Goal: Task Accomplishment & Management: Use online tool/utility

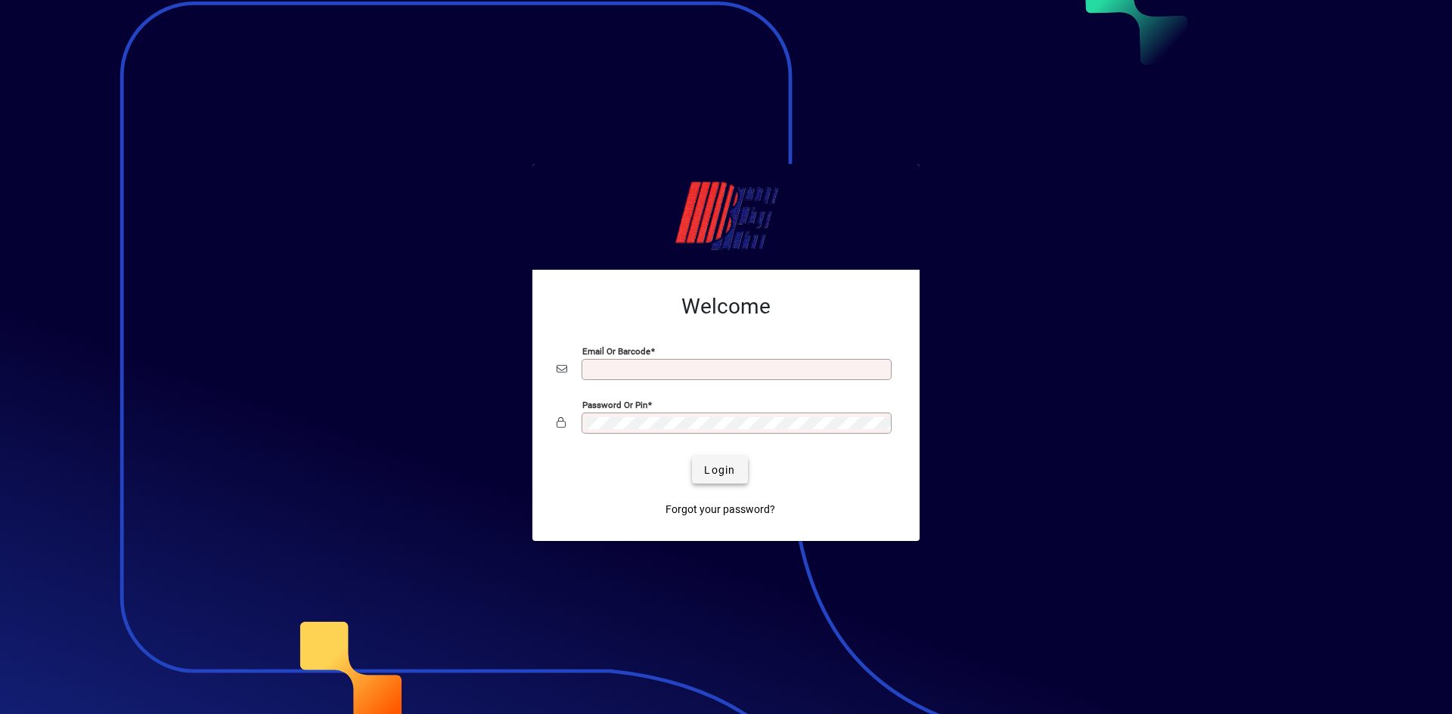
type input "**********"
click at [716, 464] on span "Login" at bounding box center [719, 471] width 31 height 16
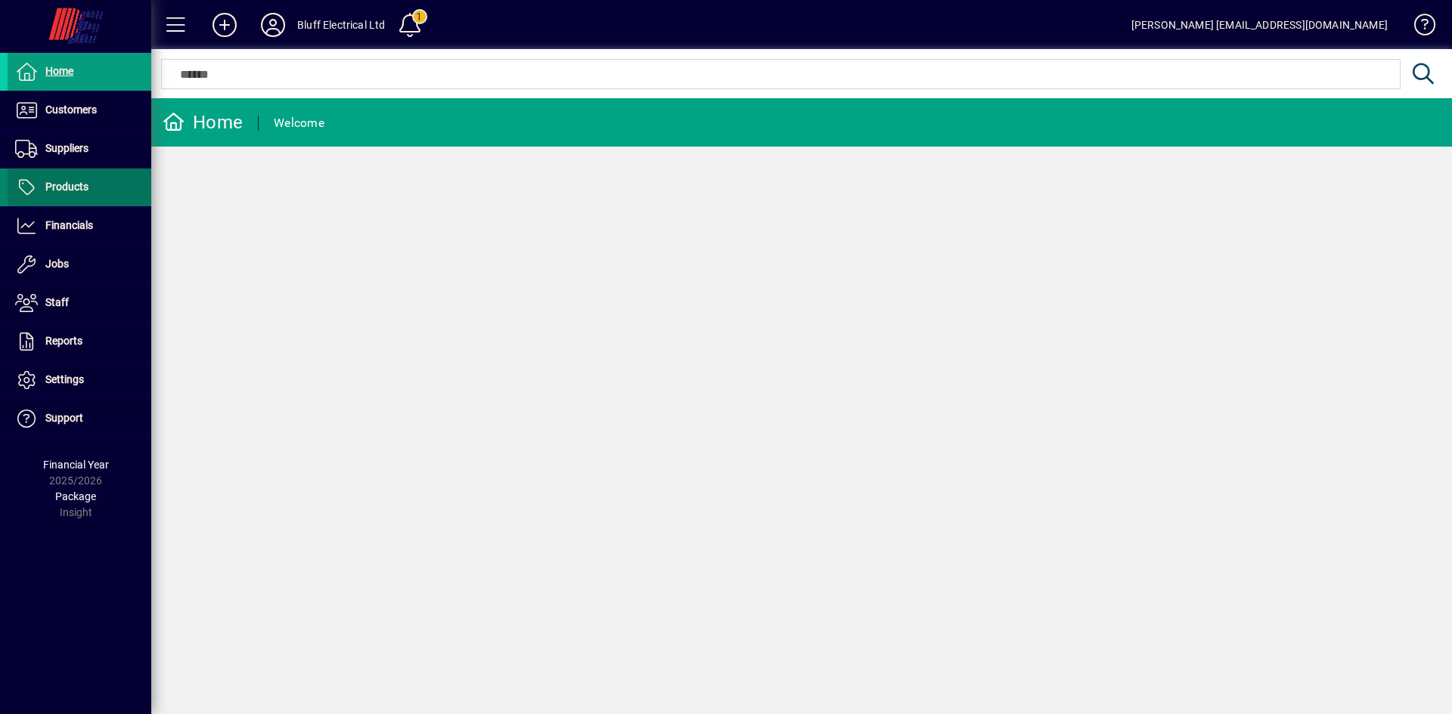
click at [100, 188] on span at bounding box center [80, 187] width 144 height 36
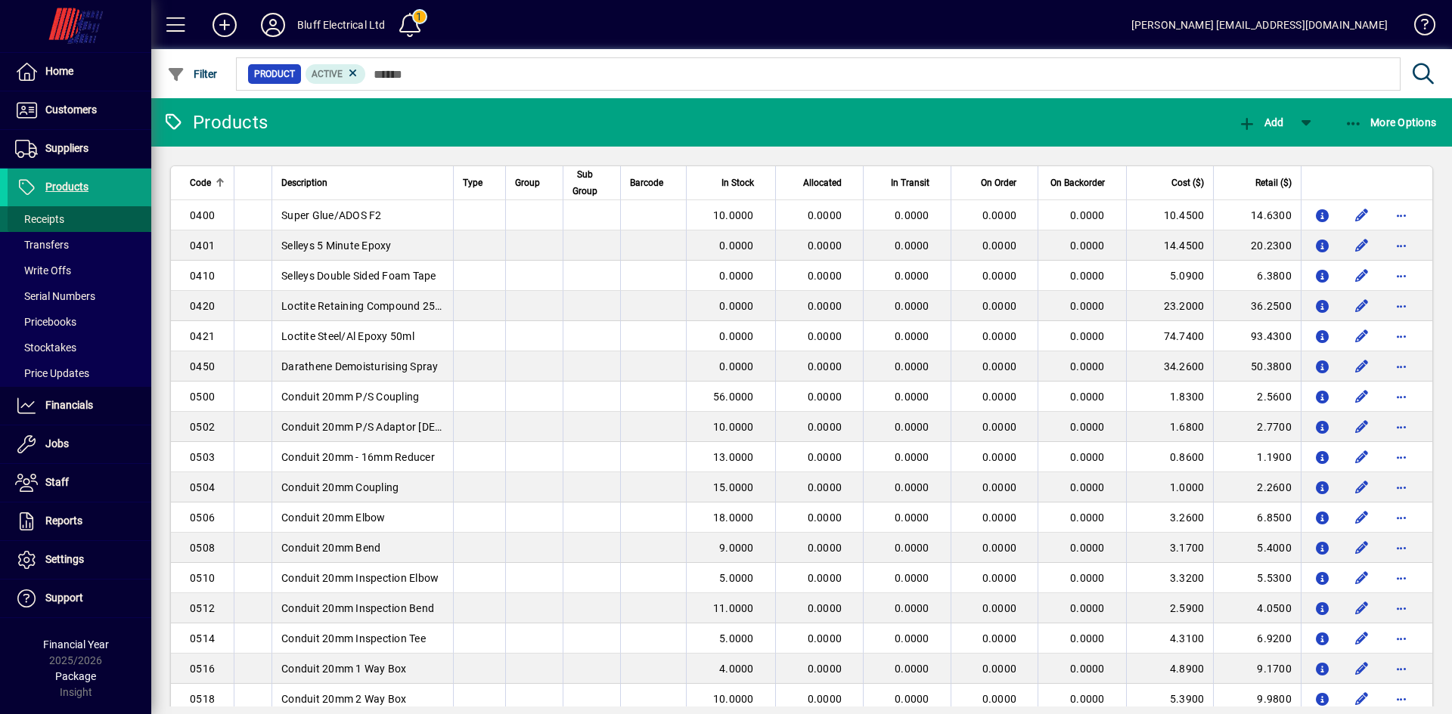
click at [63, 222] on span "Receipts" at bounding box center [39, 219] width 49 height 12
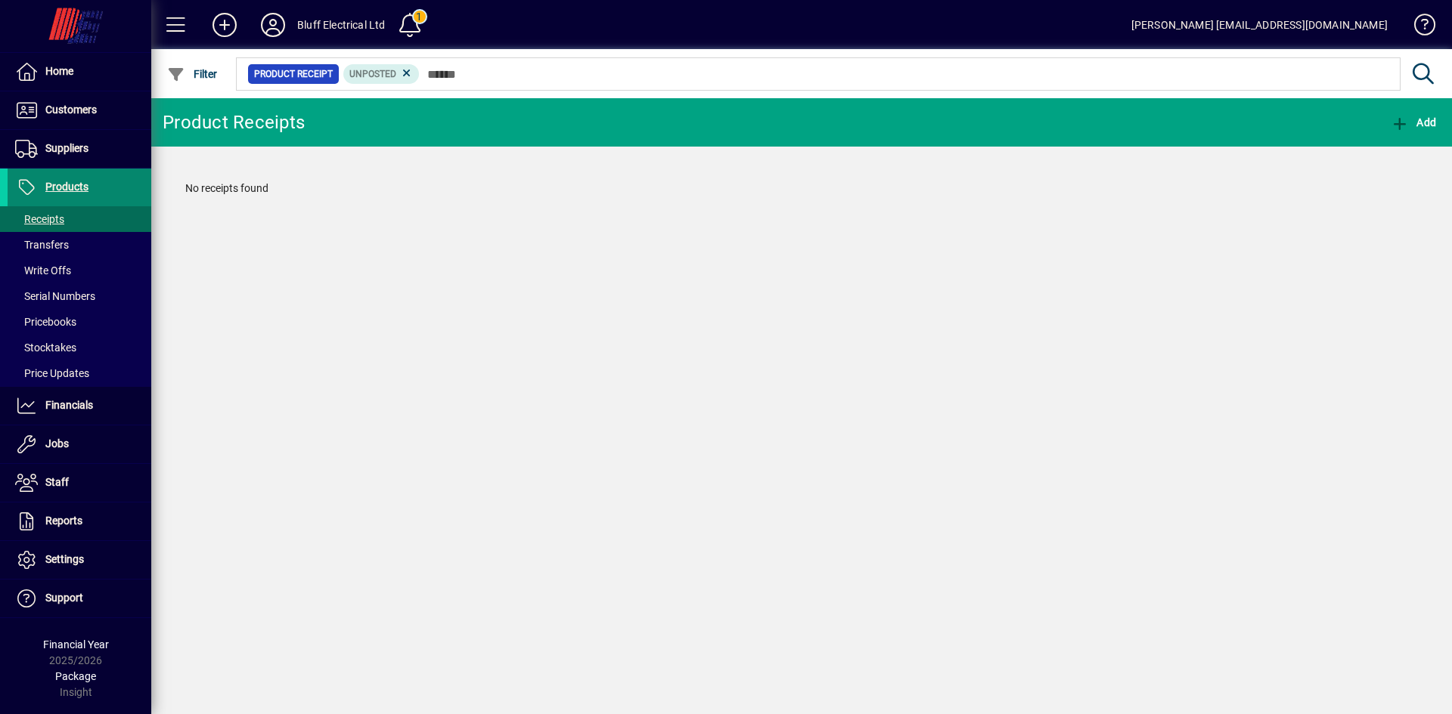
click at [80, 190] on span "Products" at bounding box center [66, 187] width 43 height 12
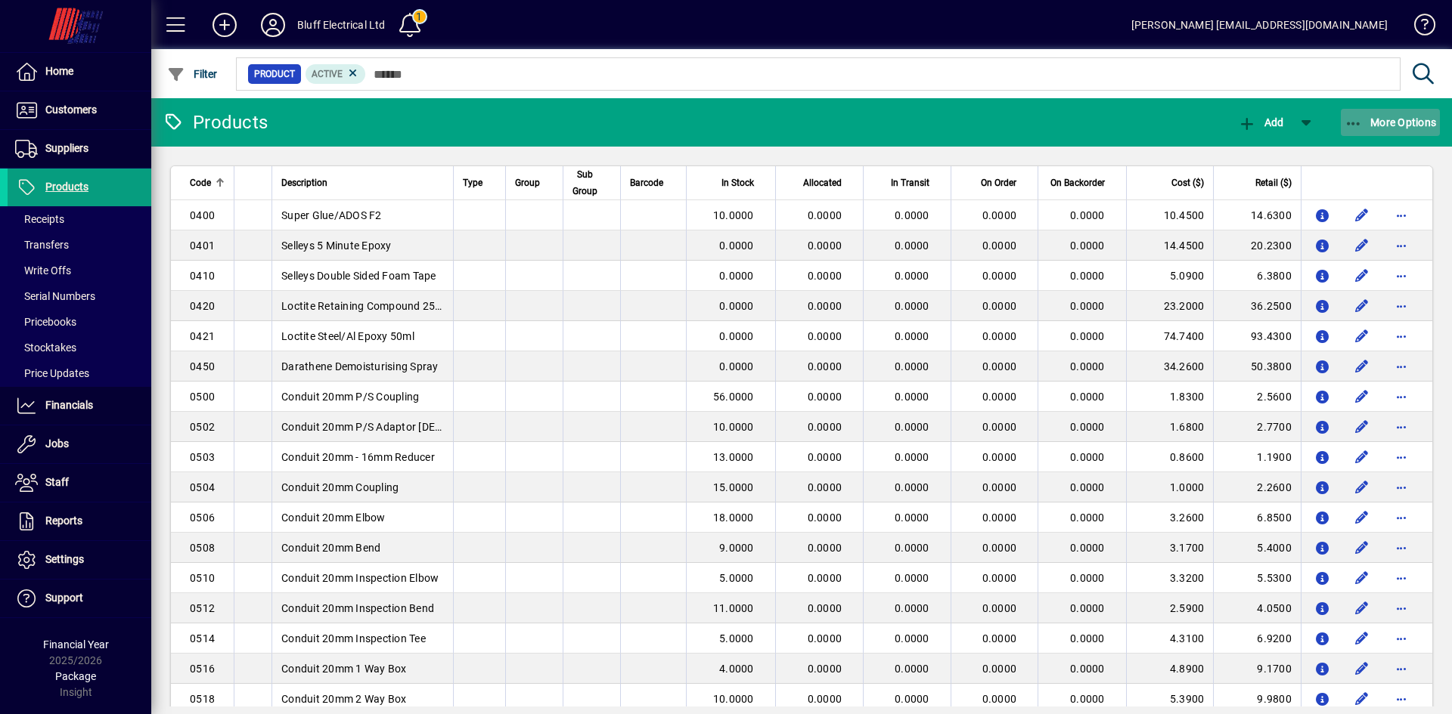
click at [1367, 110] on span "button" at bounding box center [1390, 122] width 100 height 36
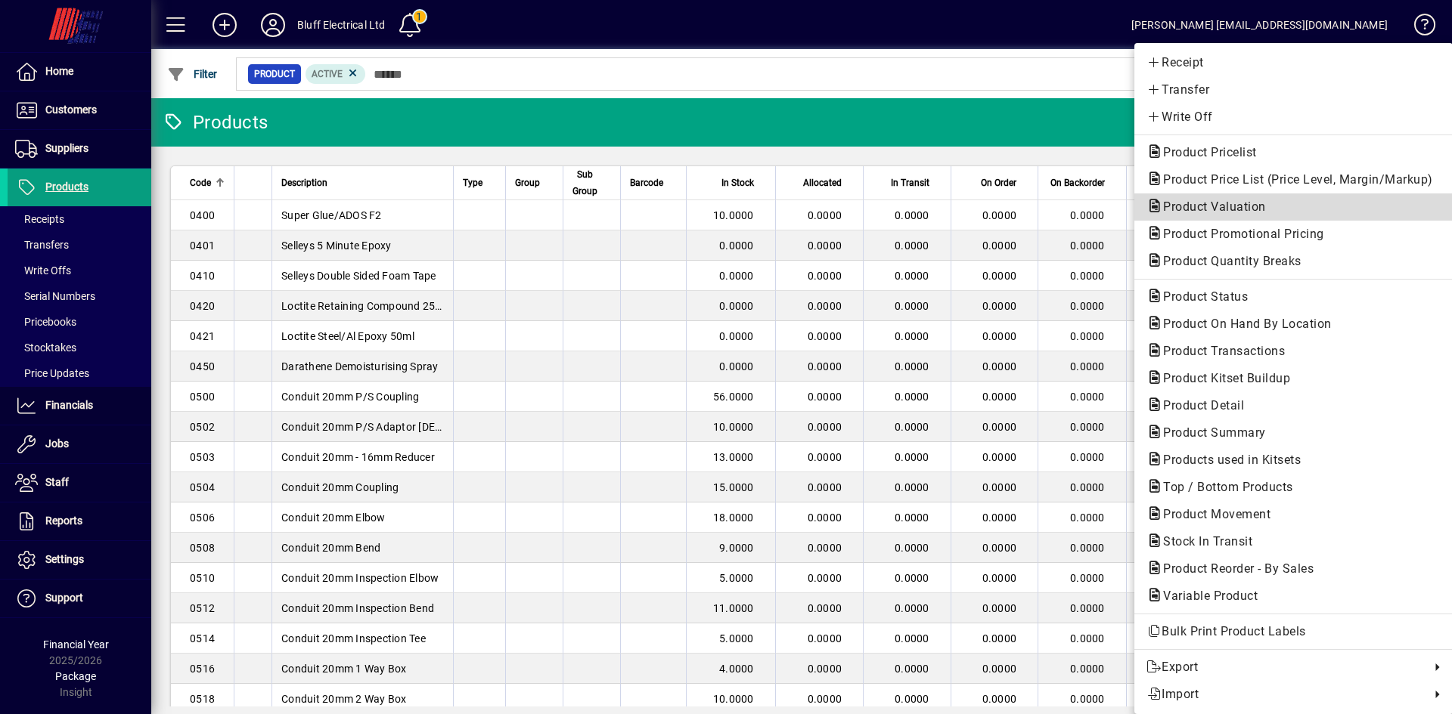
click at [1201, 205] on span "Product Valuation" at bounding box center [1209, 207] width 127 height 14
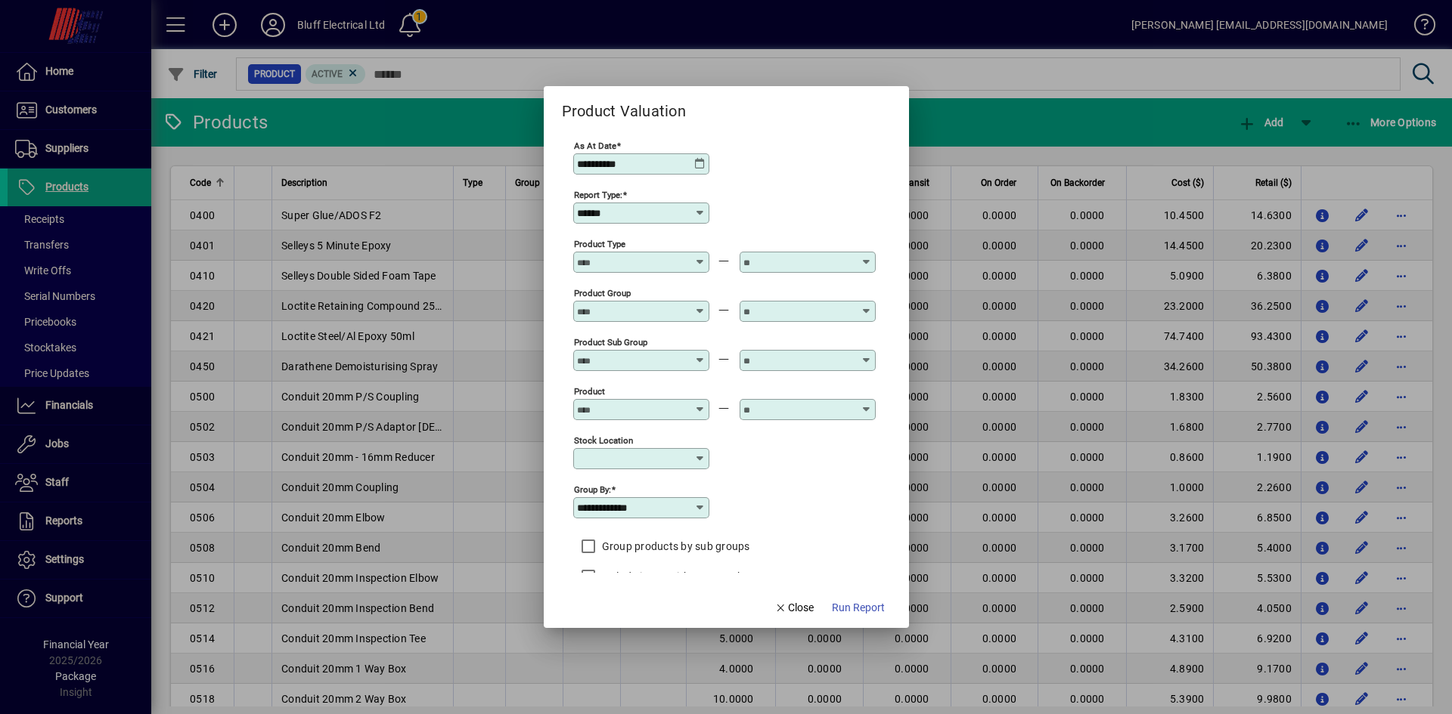
click at [698, 163] on icon at bounding box center [700, 164] width 12 height 12
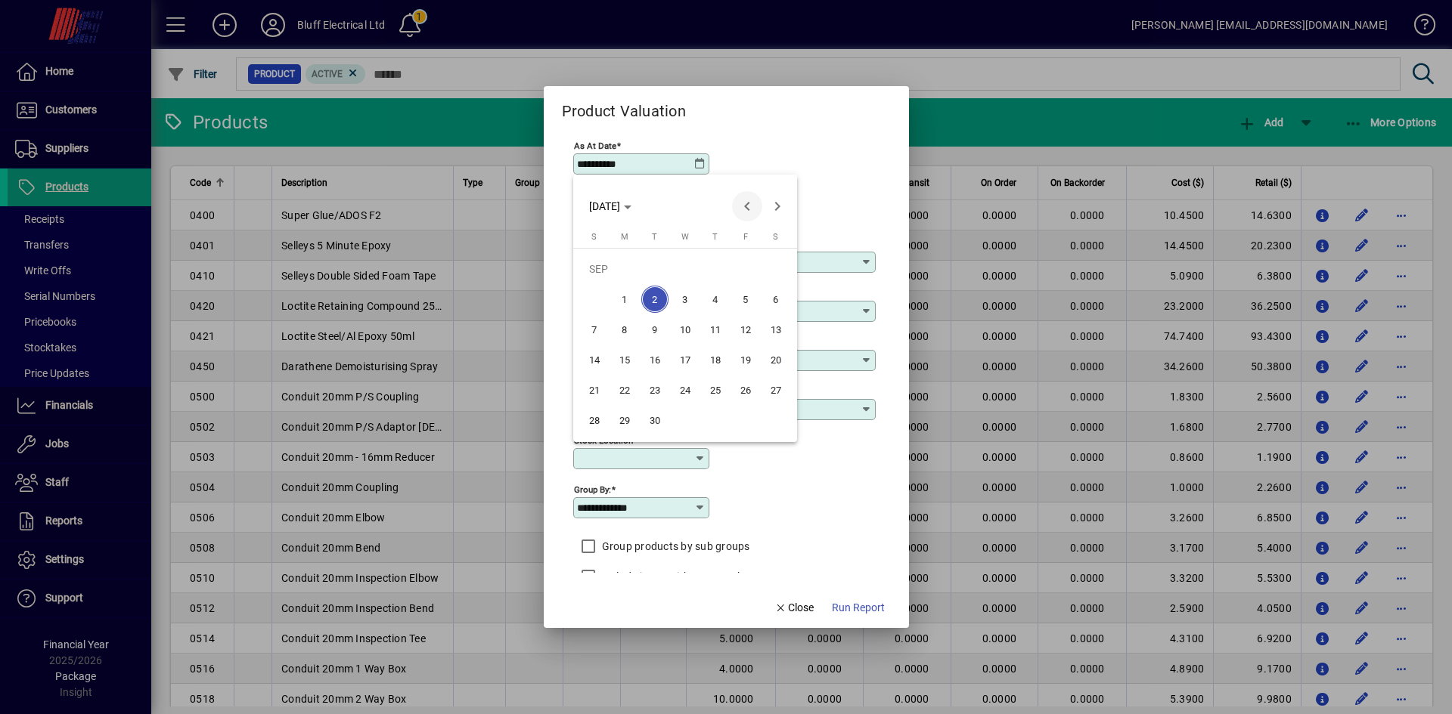
click at [745, 200] on span "Previous month" at bounding box center [747, 206] width 30 height 30
click at [745, 199] on span "Previous month" at bounding box center [747, 206] width 30 height 30
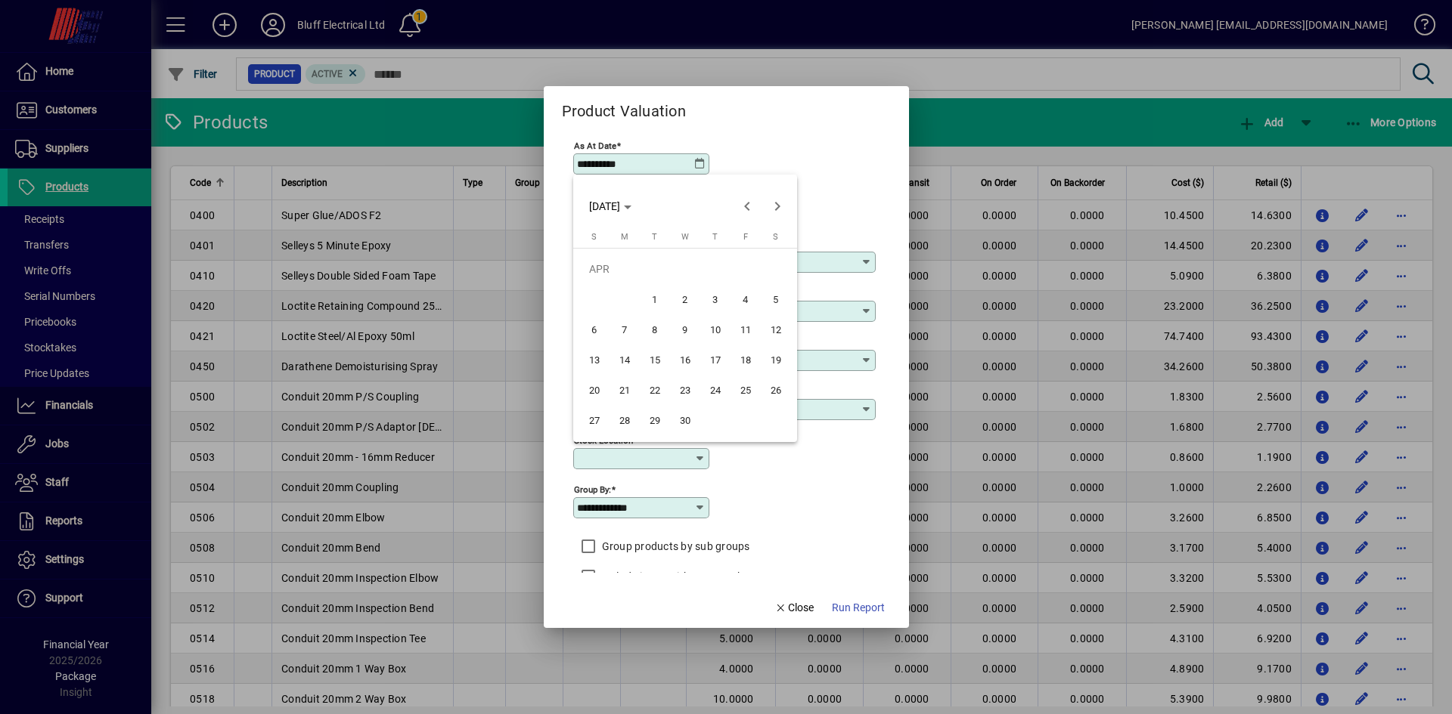
click at [690, 411] on span "30" at bounding box center [684, 420] width 27 height 27
type input "**********"
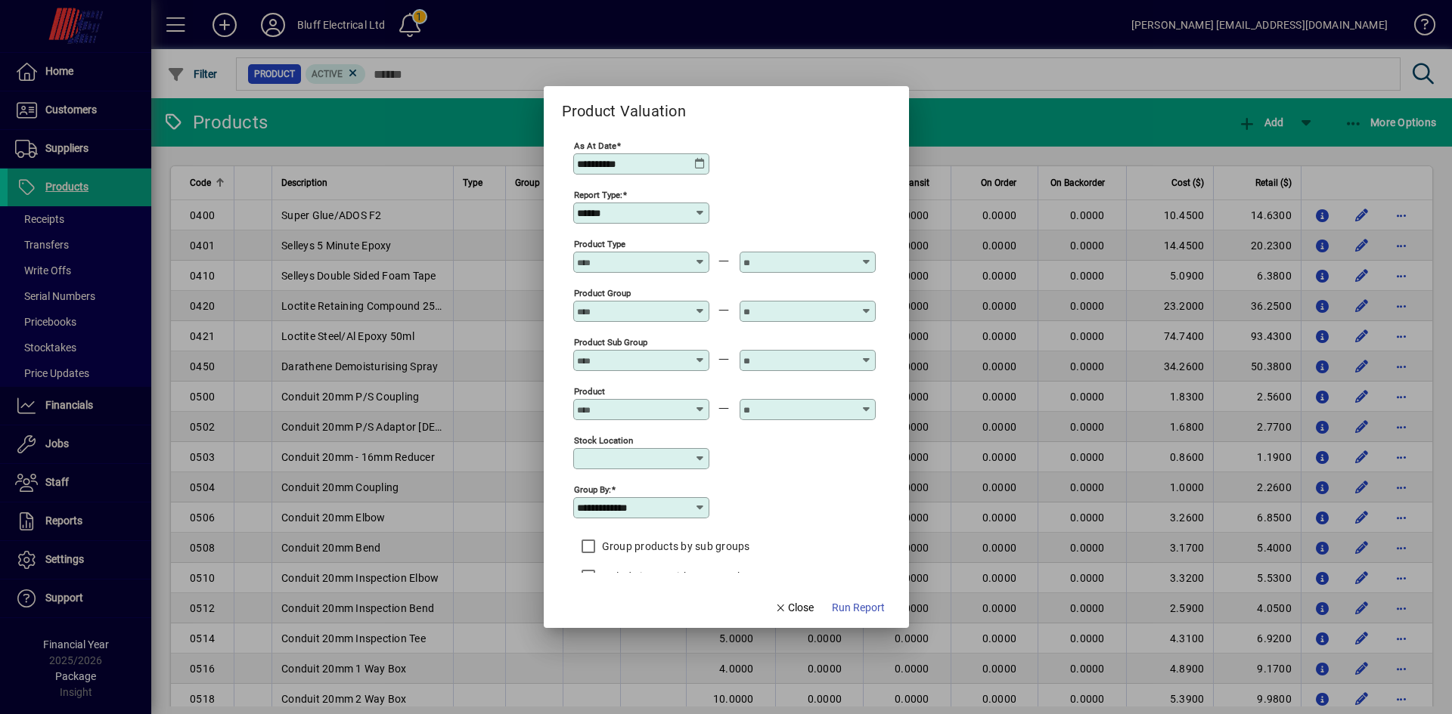
click at [702, 212] on icon at bounding box center [700, 213] width 12 height 12
click at [624, 291] on div "Summary" at bounding box center [609, 290] width 48 height 16
type input "*******"
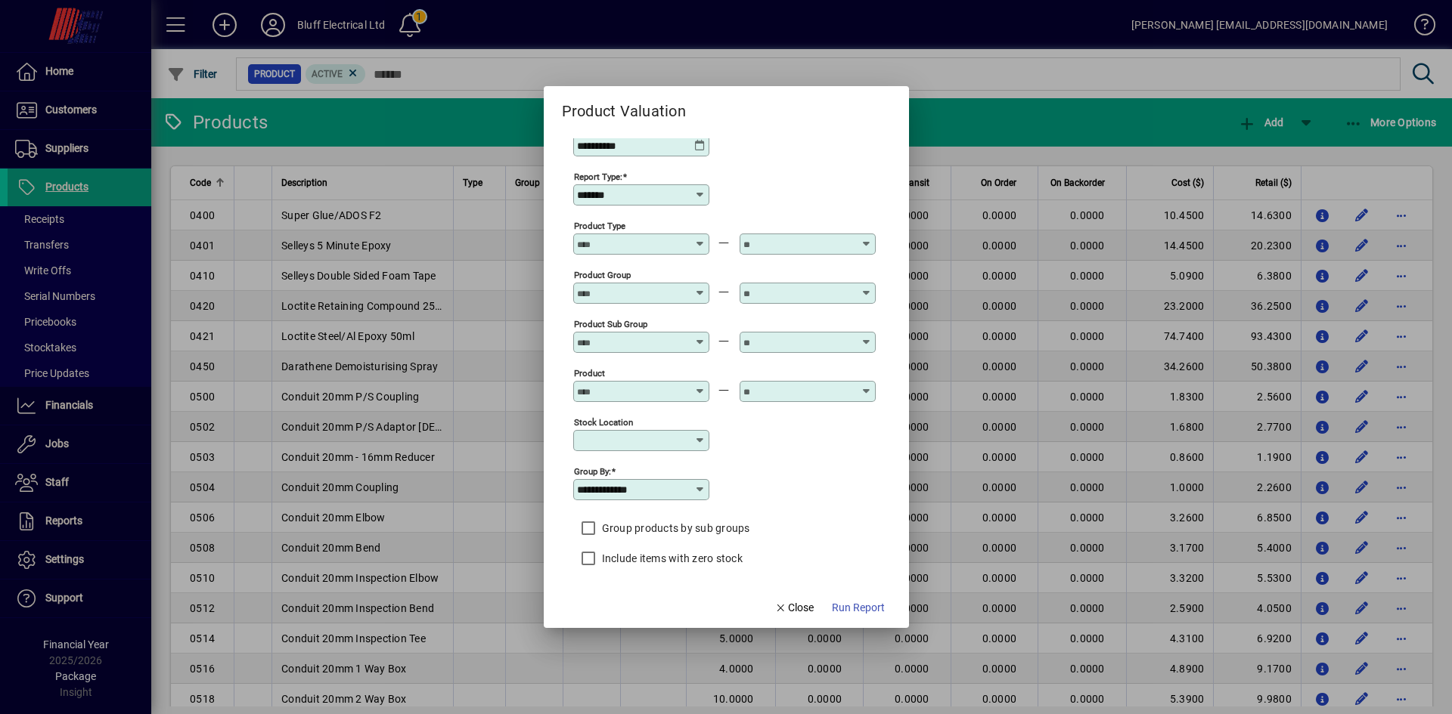
scroll to position [23, 0]
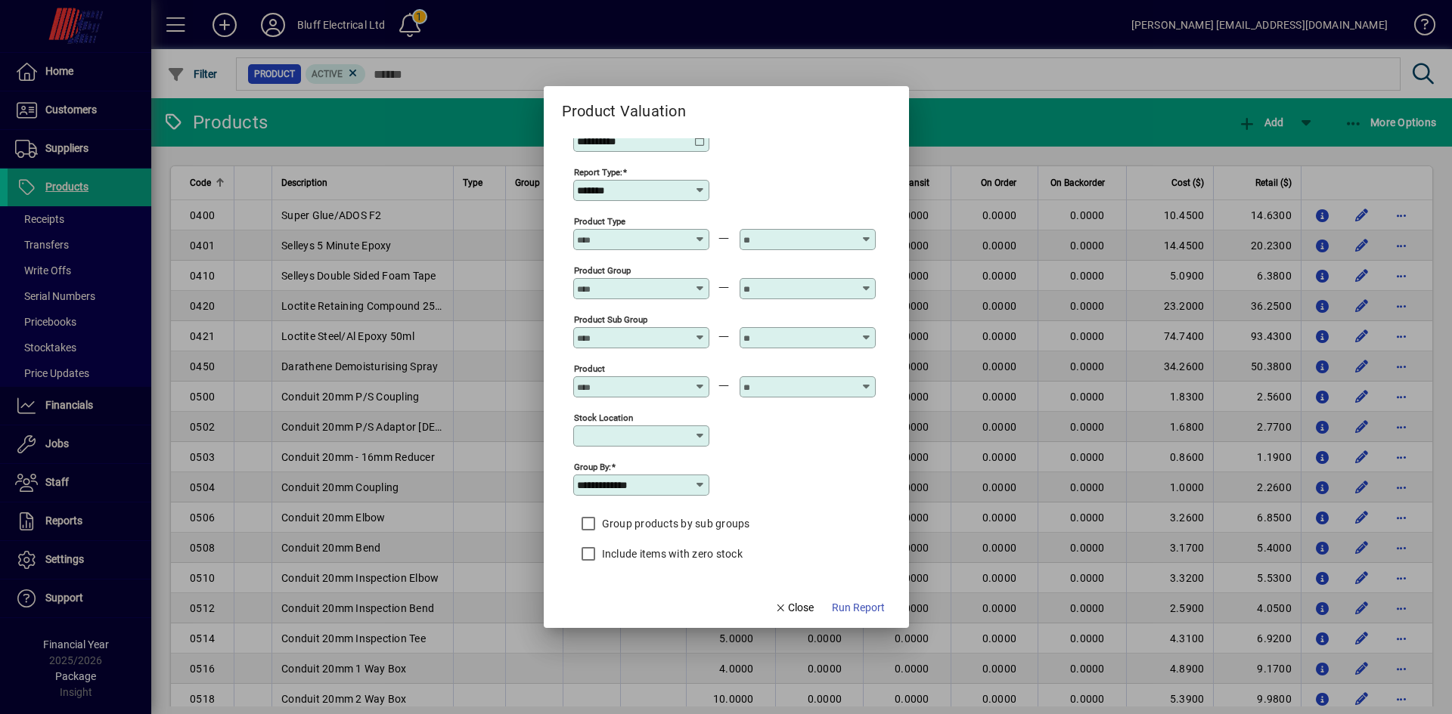
click at [699, 476] on div "**********" at bounding box center [641, 485] width 136 height 21
click at [865, 606] on span "Run Report" at bounding box center [858, 608] width 53 height 16
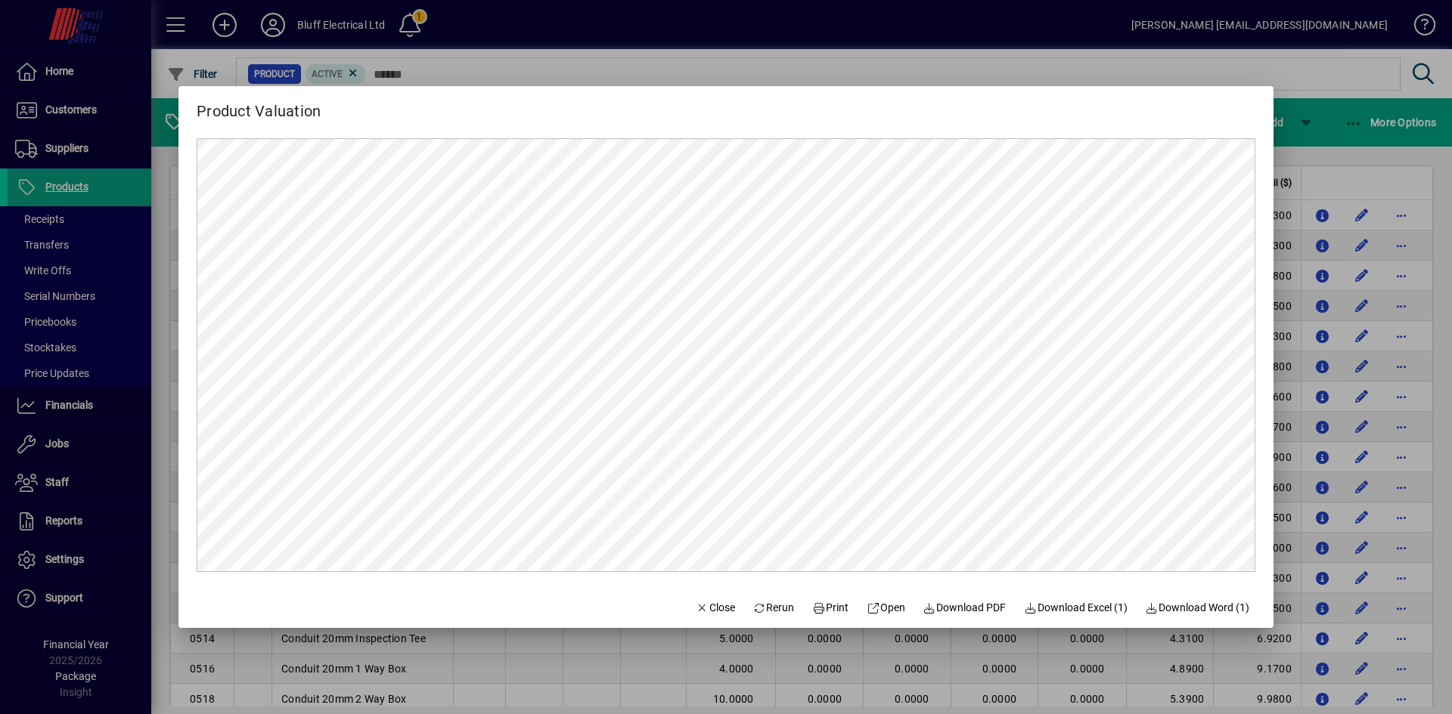
scroll to position [0, 0]
click at [698, 603] on span "Close" at bounding box center [715, 608] width 39 height 16
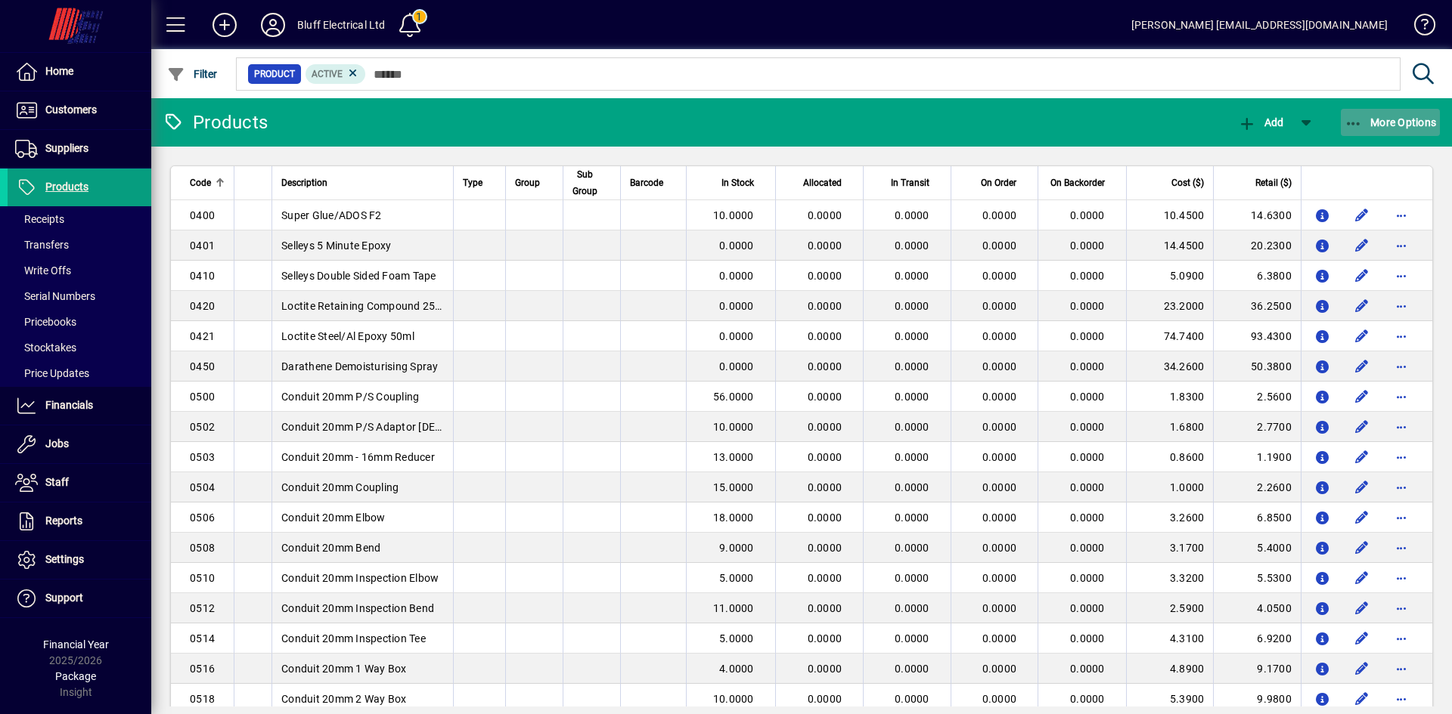
click at [1359, 129] on icon "button" at bounding box center [1353, 123] width 19 height 15
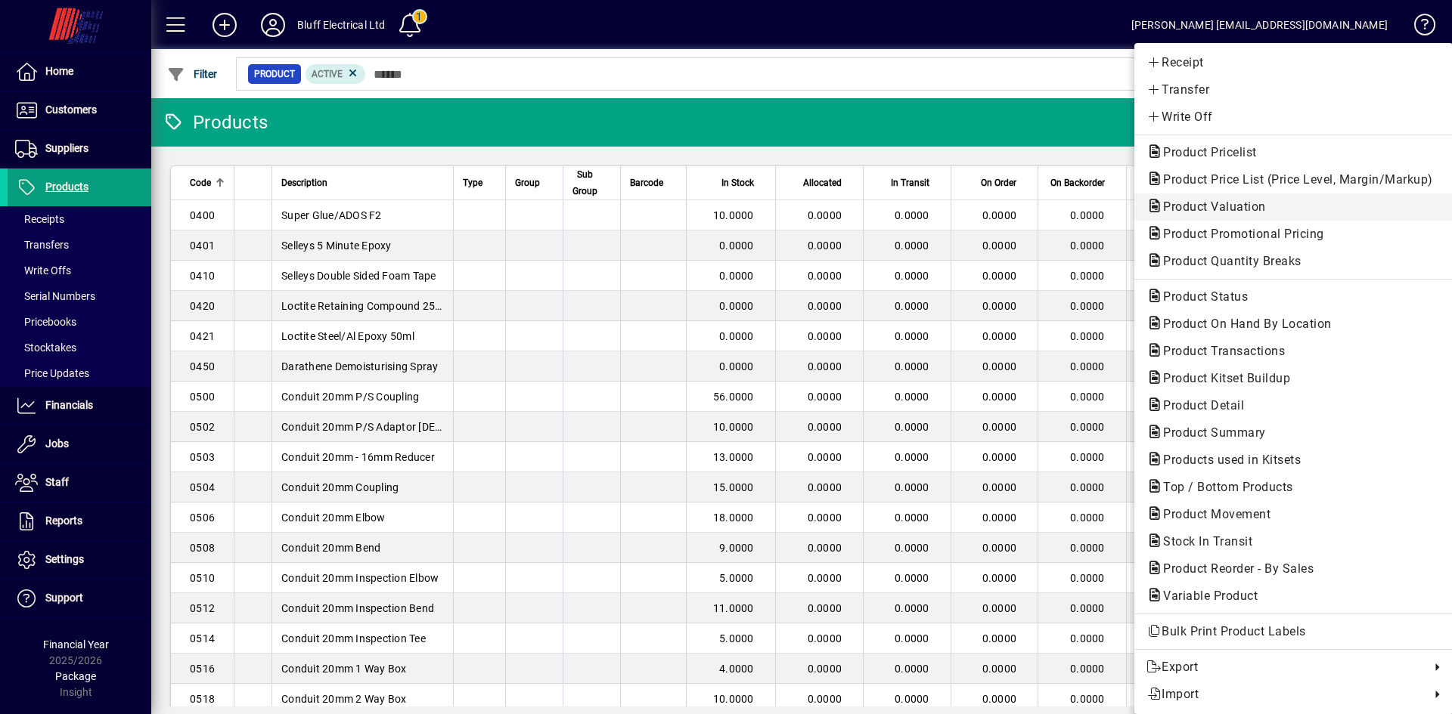
click at [1185, 203] on span "Product Valuation" at bounding box center [1209, 207] width 127 height 14
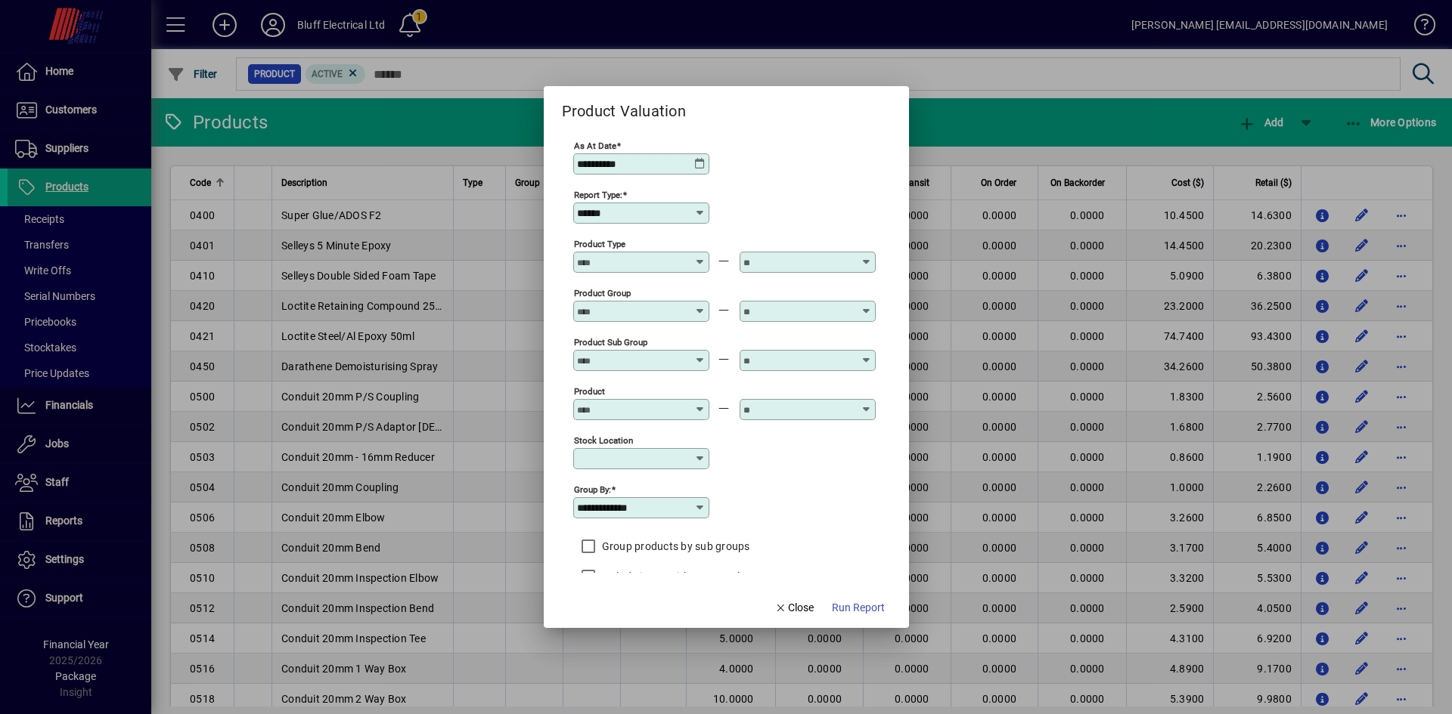
click at [699, 158] on icon at bounding box center [700, 164] width 12 height 12
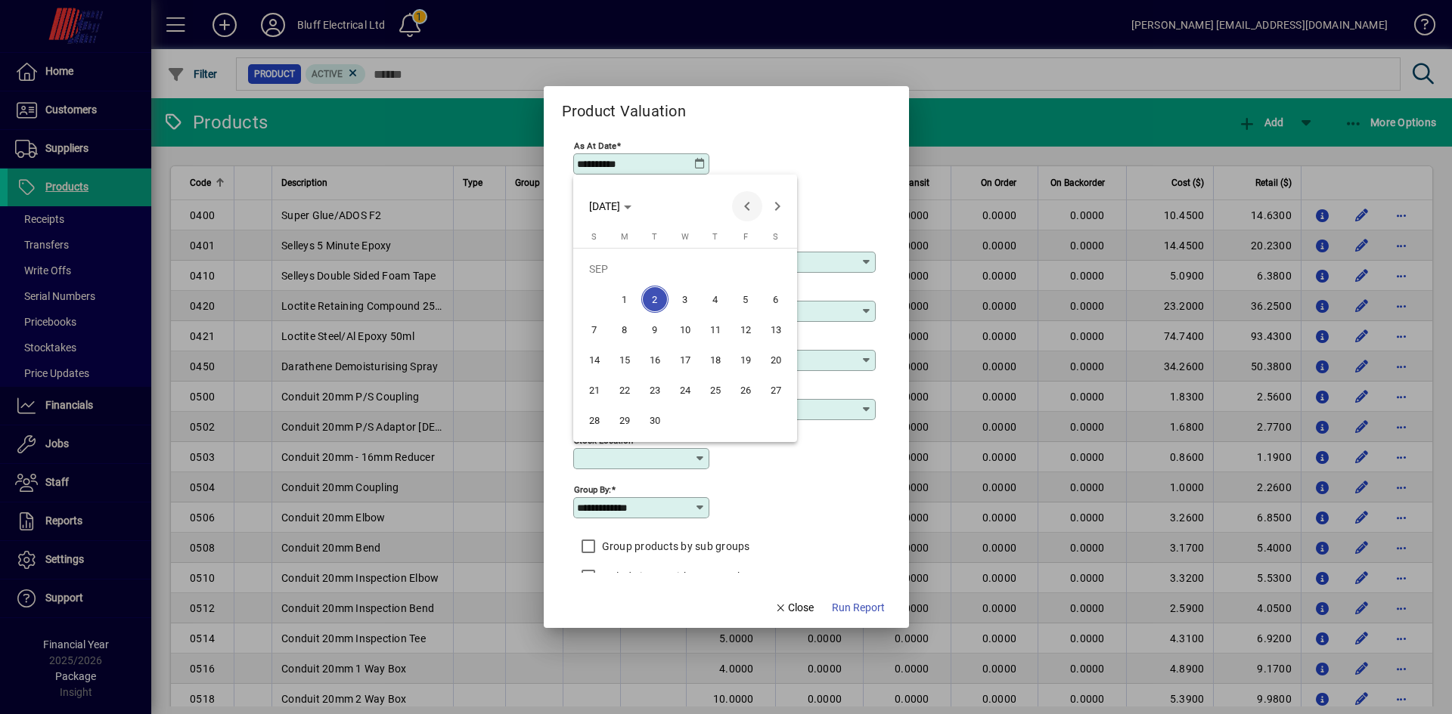
click at [744, 197] on span "Previous month" at bounding box center [747, 206] width 30 height 30
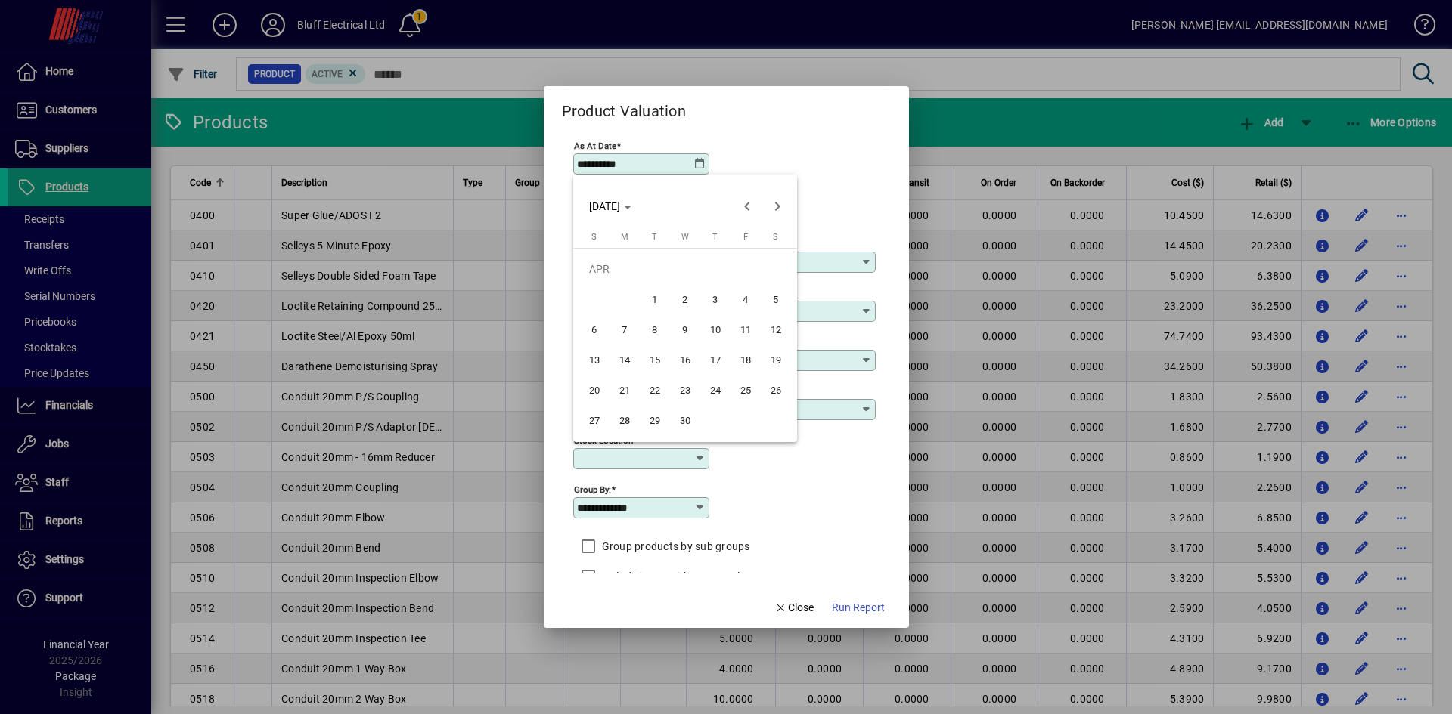
click at [685, 416] on span "30" at bounding box center [684, 420] width 27 height 27
type input "**********"
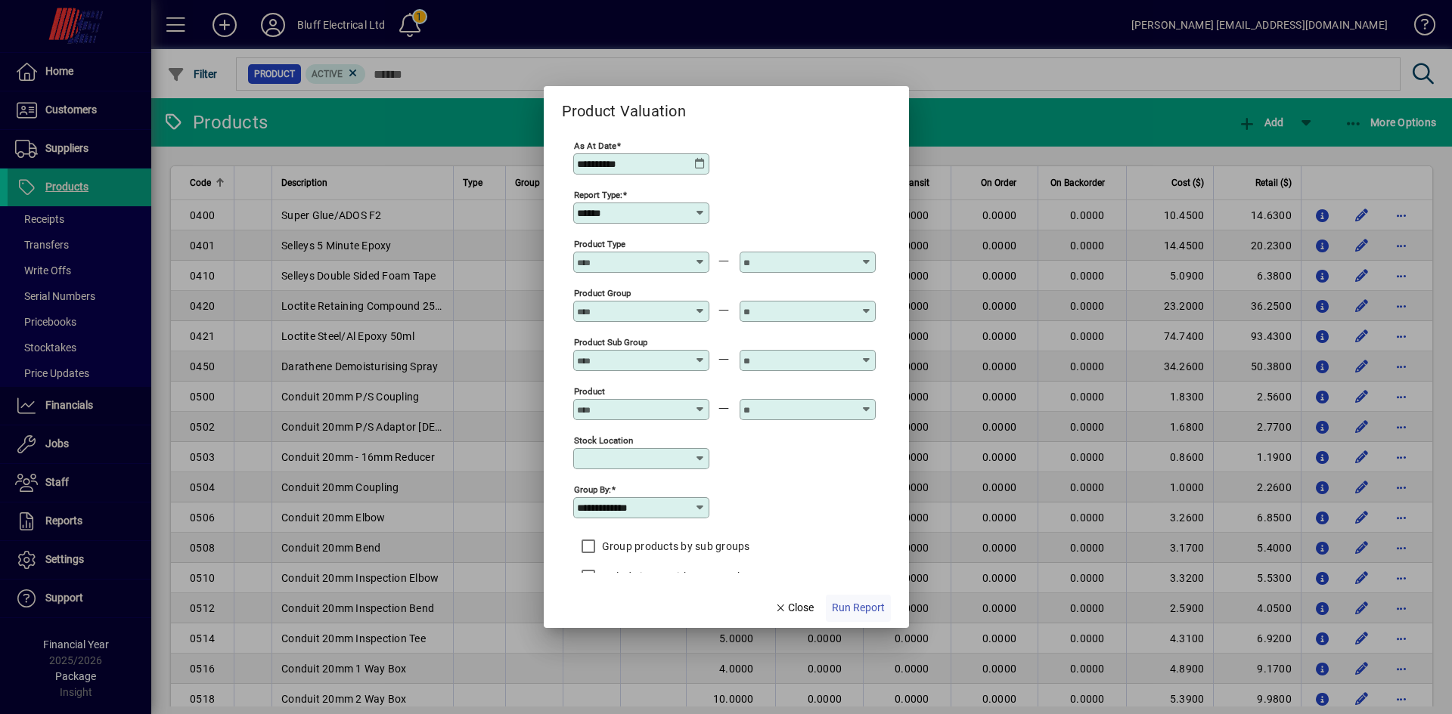
click at [849, 603] on span "Run Report" at bounding box center [858, 608] width 53 height 16
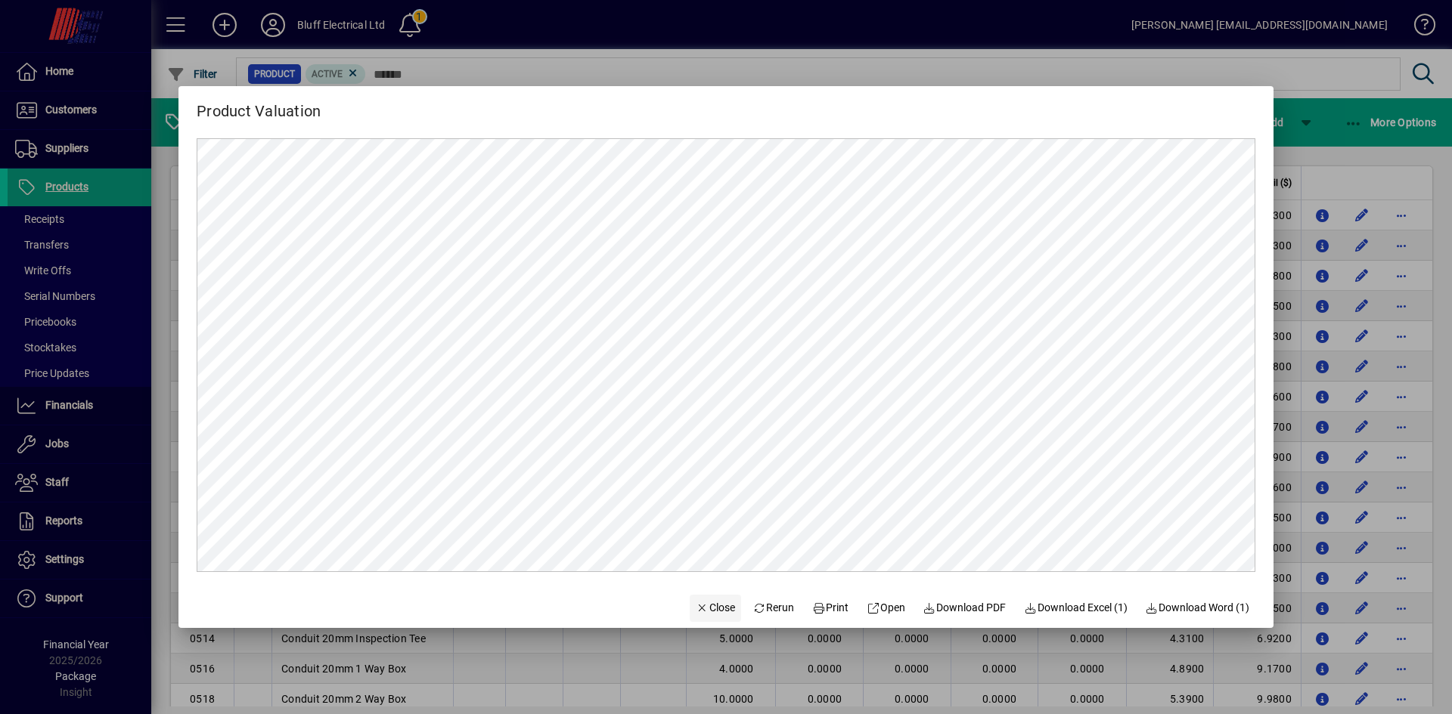
click at [717, 600] on span "Close" at bounding box center [715, 608] width 39 height 16
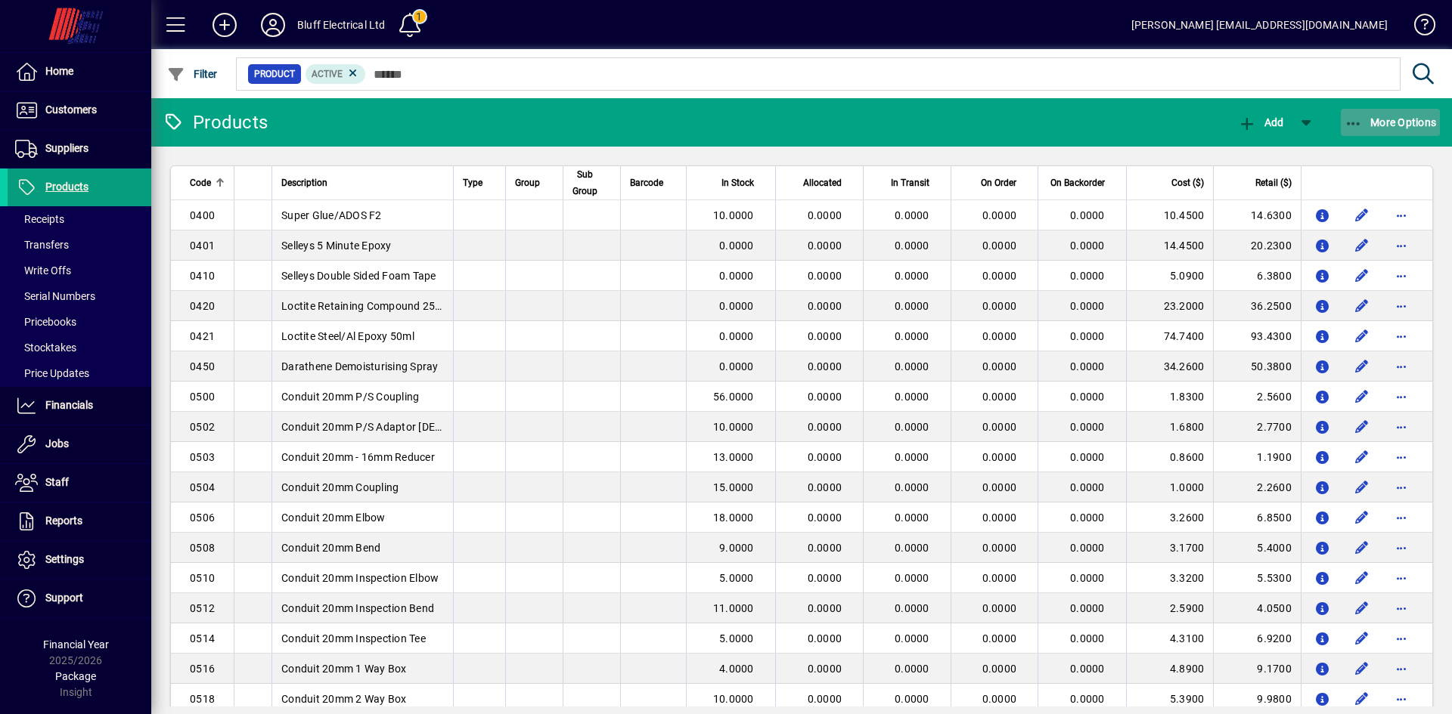
click at [1347, 122] on icon "button" at bounding box center [1353, 123] width 19 height 15
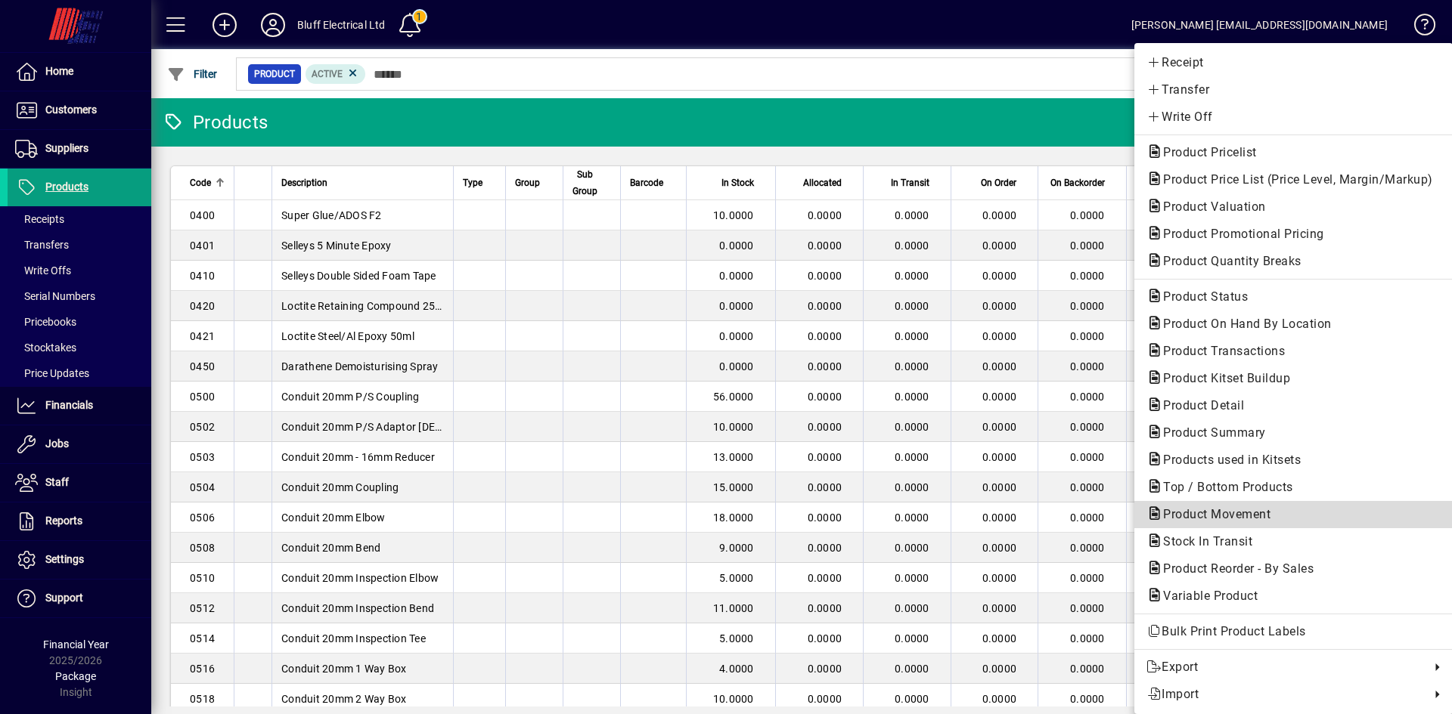
click at [1198, 507] on span "Product Movement" at bounding box center [1212, 514] width 132 height 14
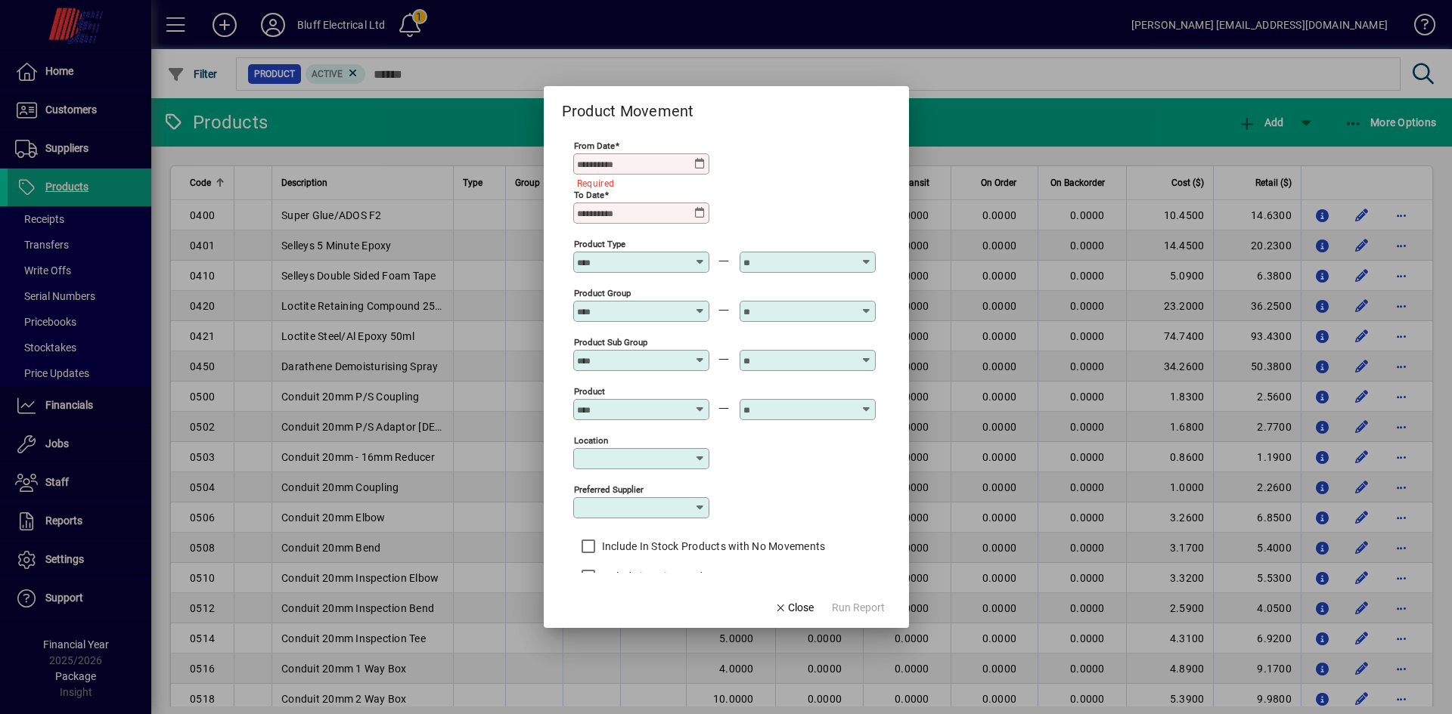
click at [697, 160] on icon at bounding box center [700, 164] width 12 height 12
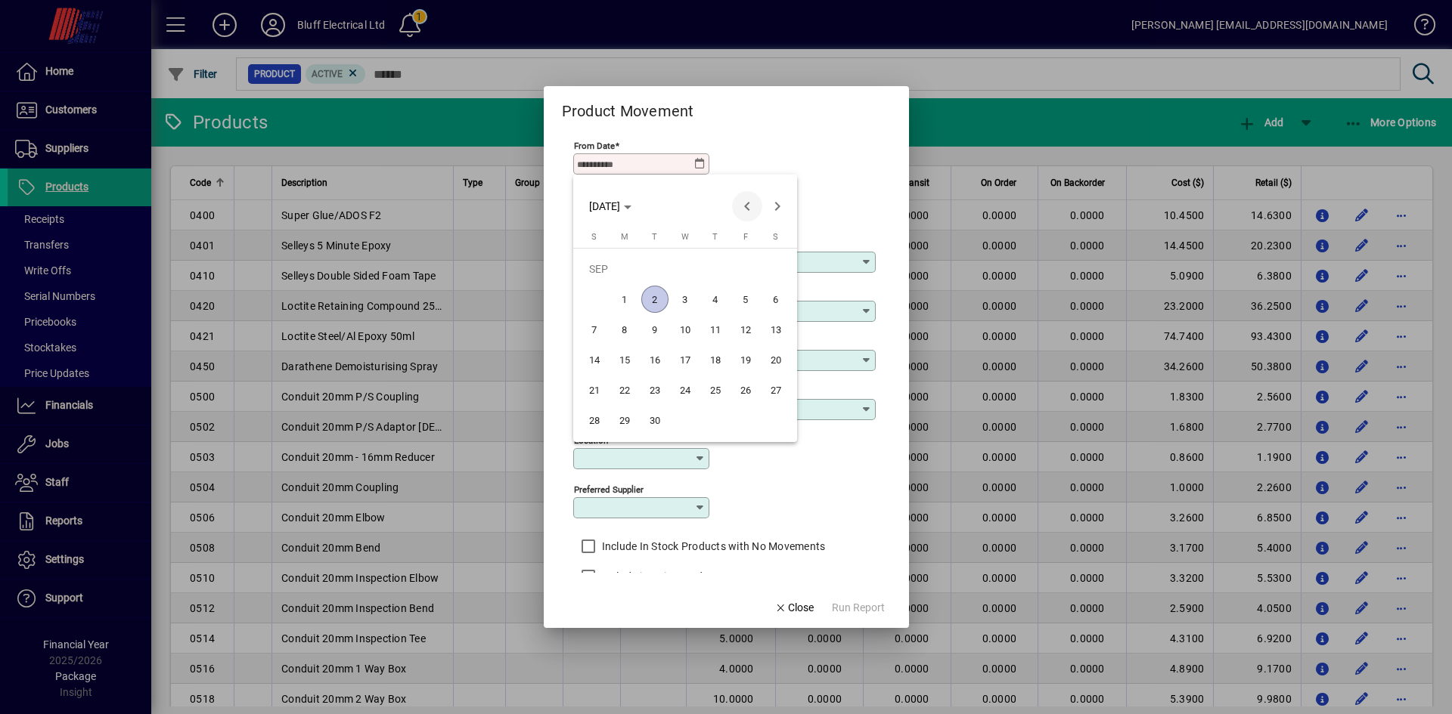
click at [750, 206] on span "Previous month" at bounding box center [747, 206] width 30 height 30
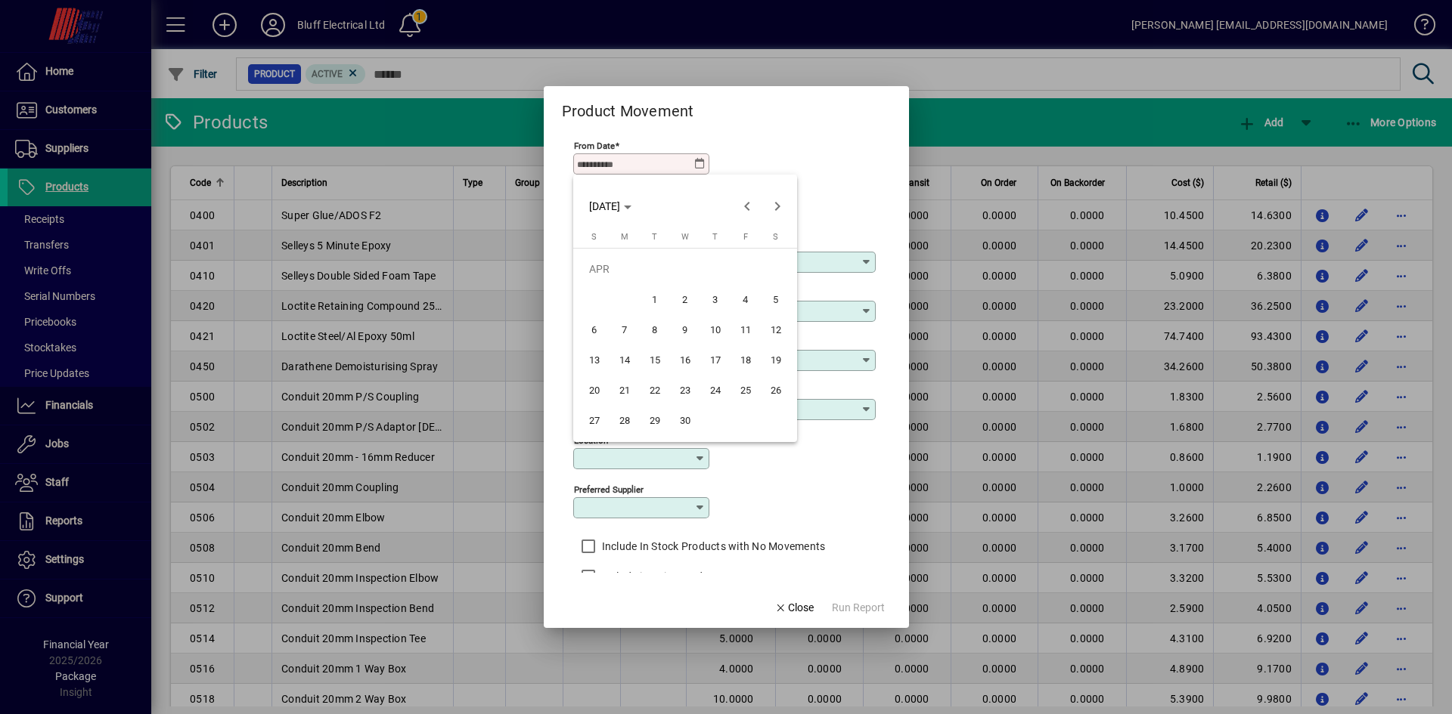
click at [655, 295] on span "1" at bounding box center [654, 299] width 27 height 27
type input "**********"
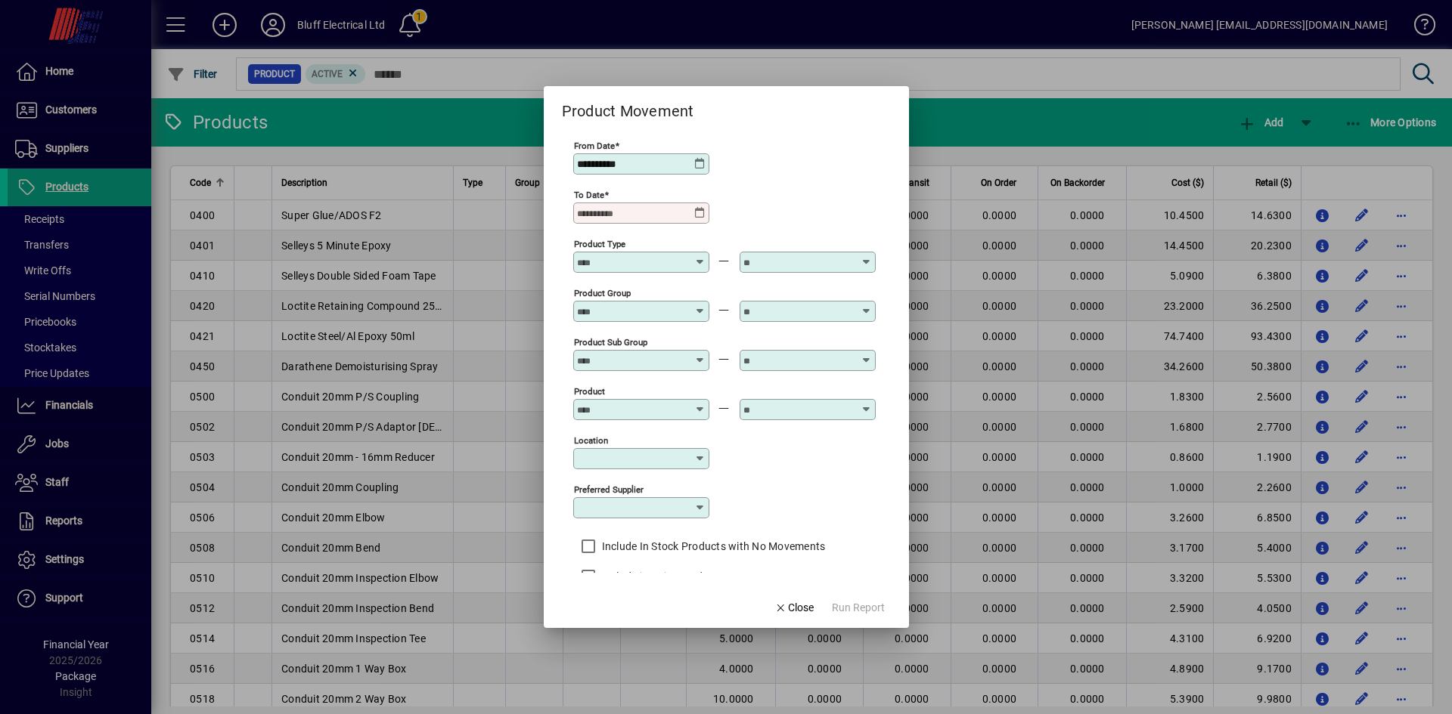
click at [702, 212] on icon at bounding box center [700, 213] width 12 height 12
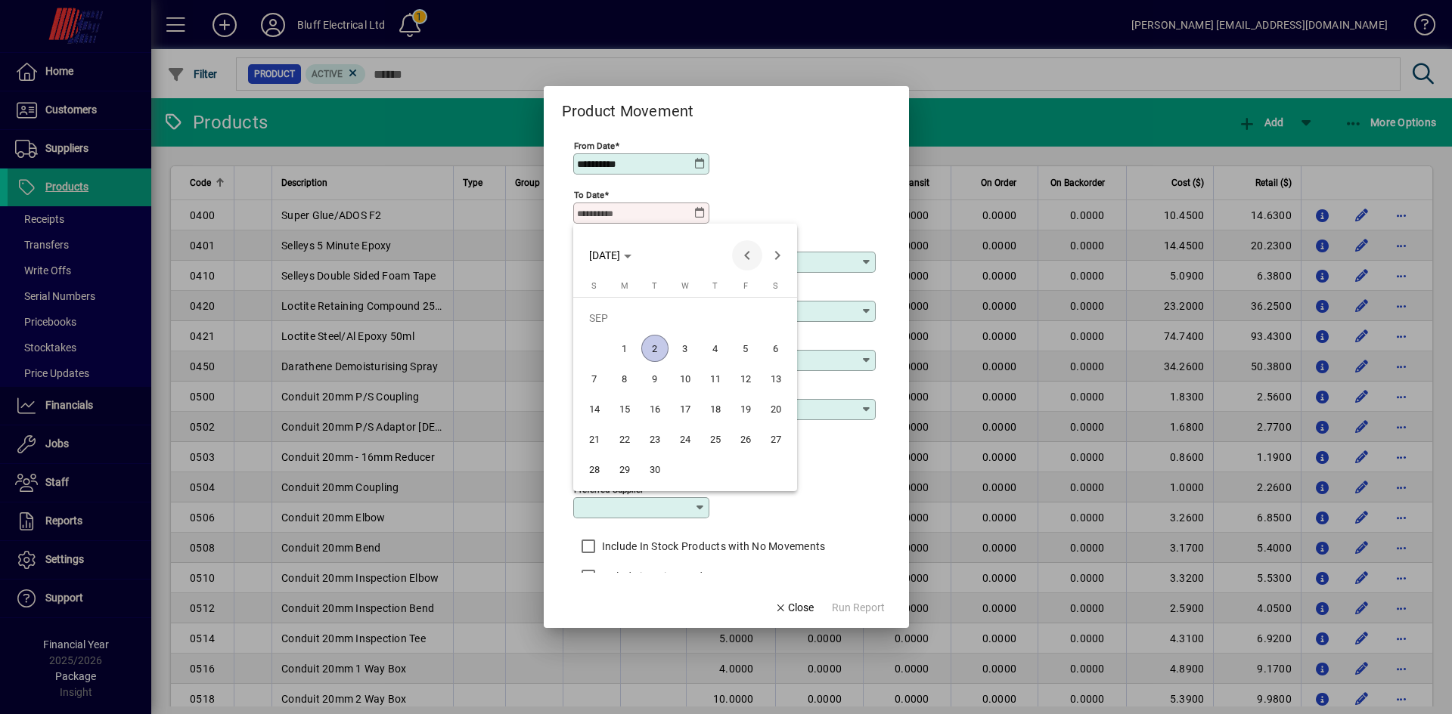
click at [741, 254] on span "Previous month" at bounding box center [747, 255] width 30 height 30
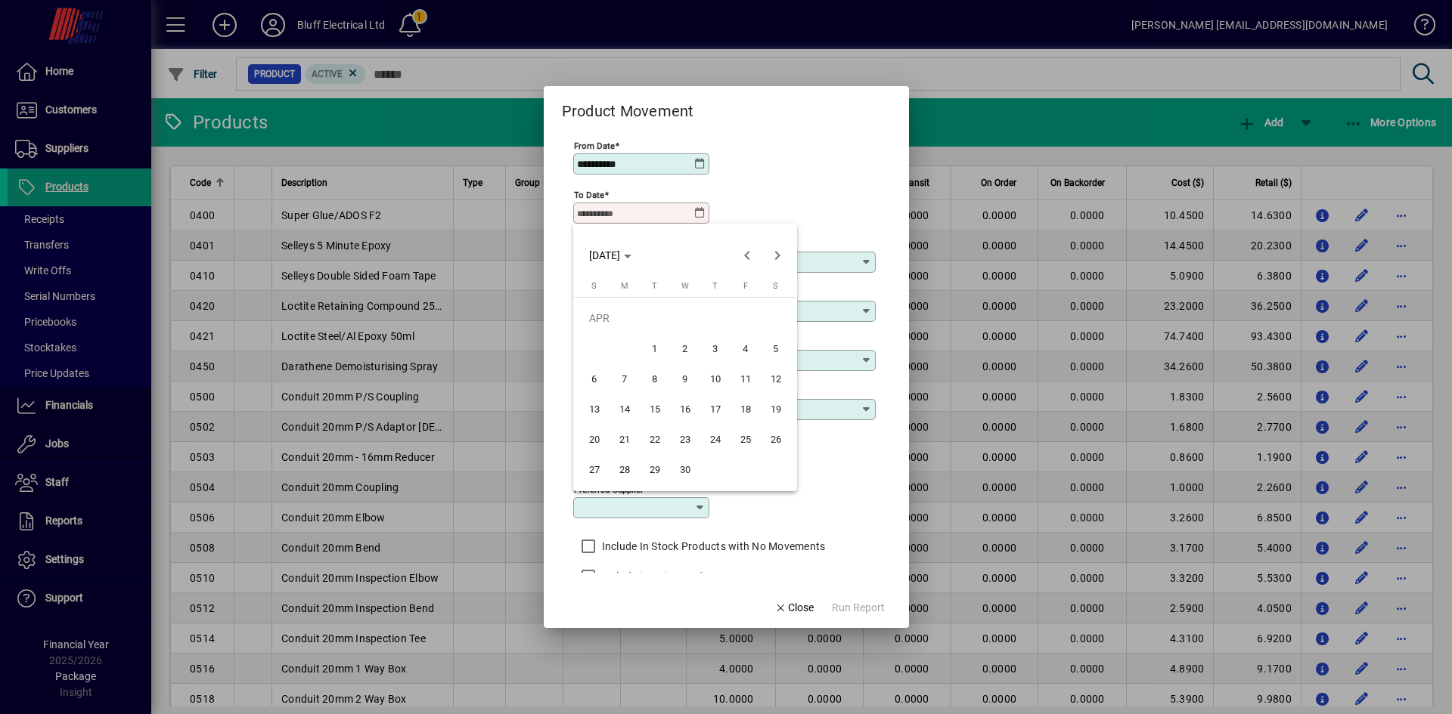
click at [686, 471] on span "30" at bounding box center [684, 469] width 27 height 27
type input "**********"
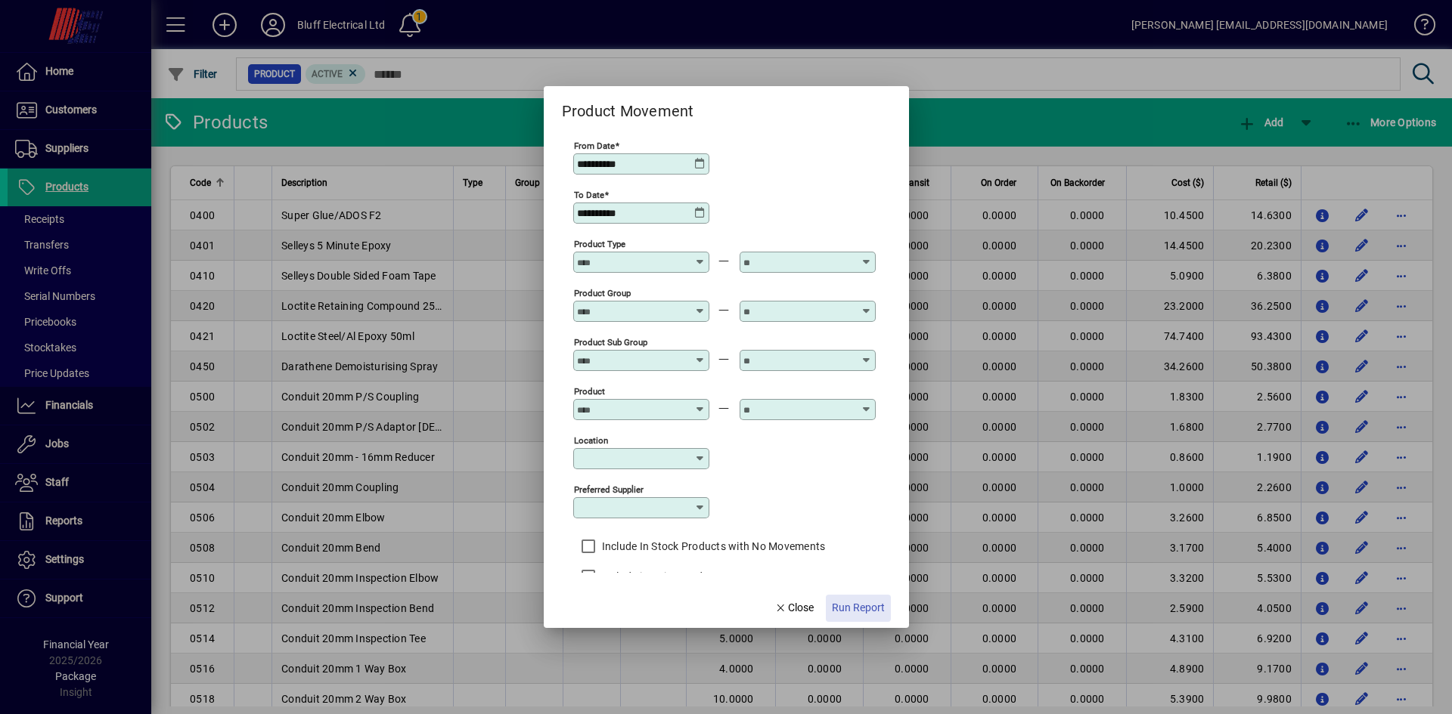
click at [838, 602] on span "Run Report" at bounding box center [858, 608] width 53 height 16
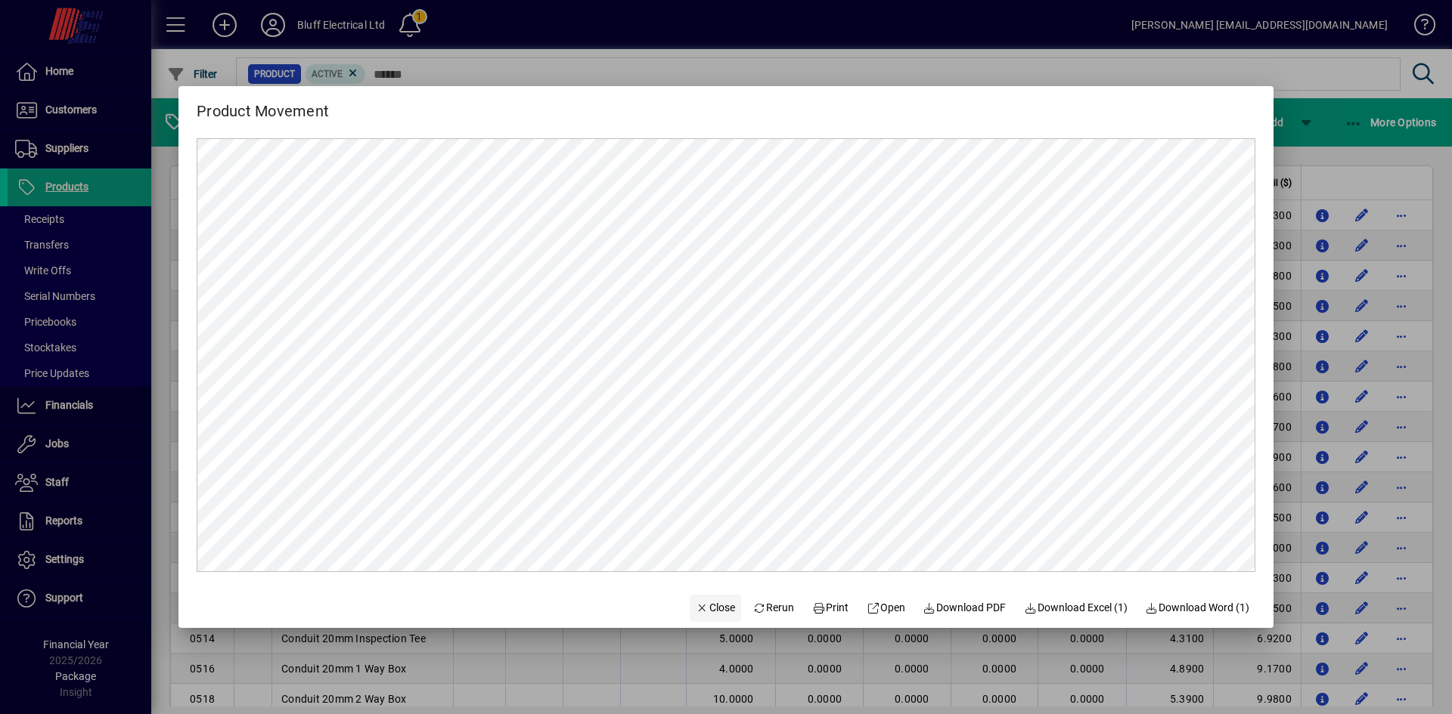
click at [697, 601] on span "Close" at bounding box center [715, 608] width 39 height 16
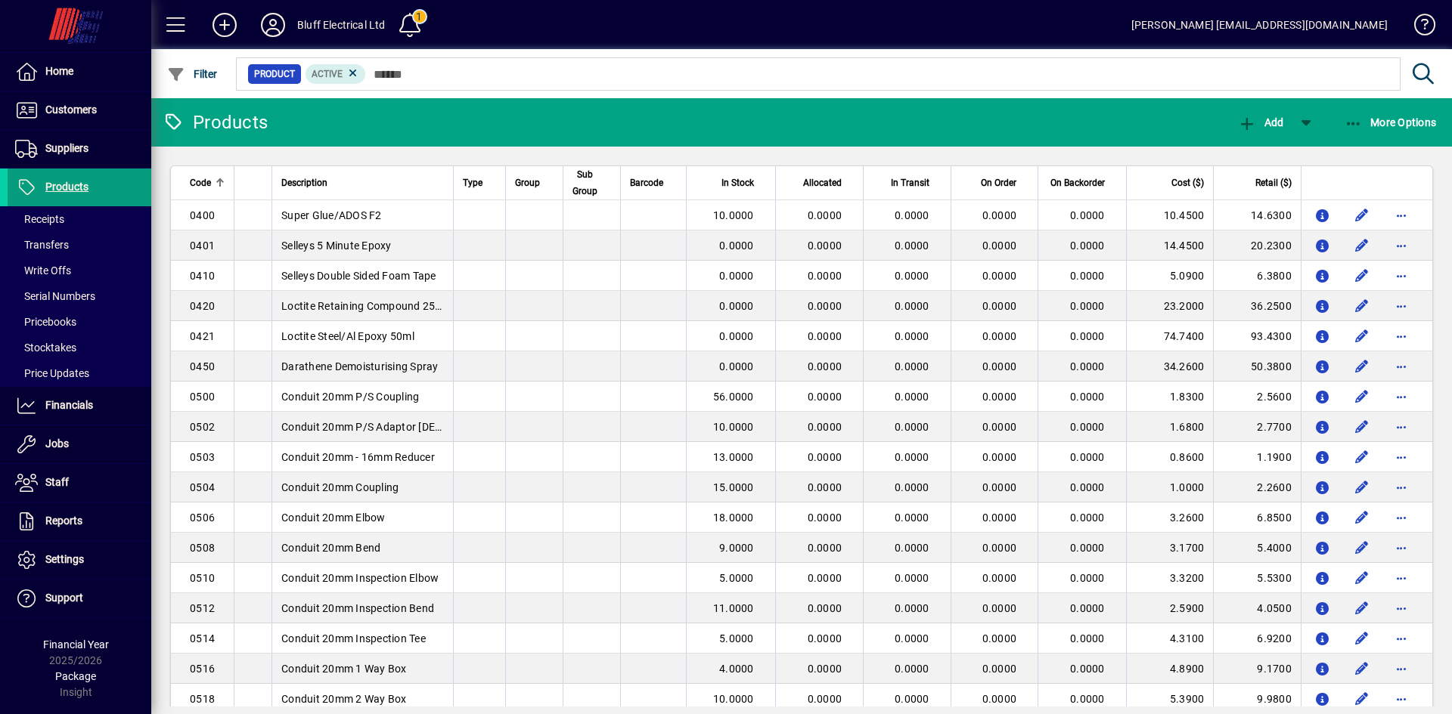
click at [310, 25] on div "Bluff Electrical Ltd" at bounding box center [341, 25] width 88 height 24
click at [275, 26] on icon at bounding box center [273, 25] width 30 height 24
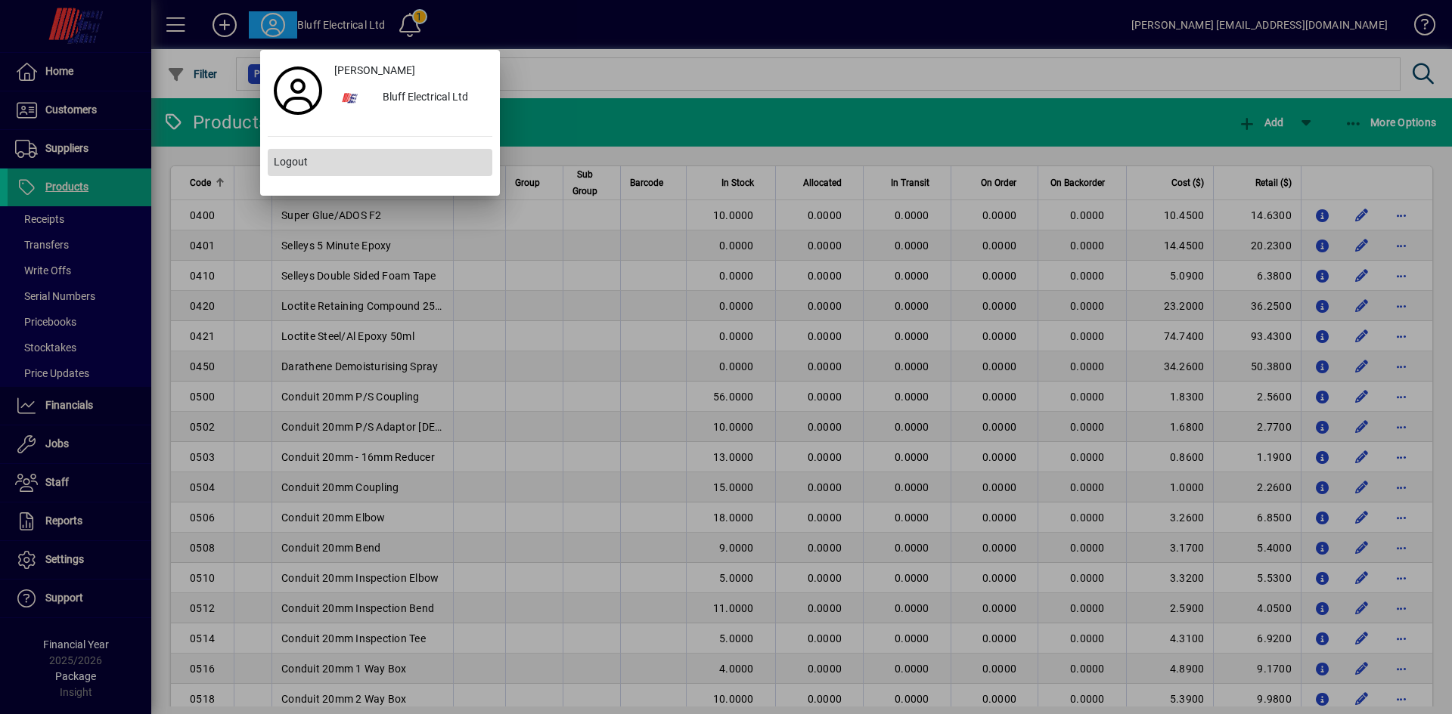
click at [297, 159] on span "Logout" at bounding box center [291, 162] width 34 height 16
